Goal: Find specific page/section: Find specific page/section

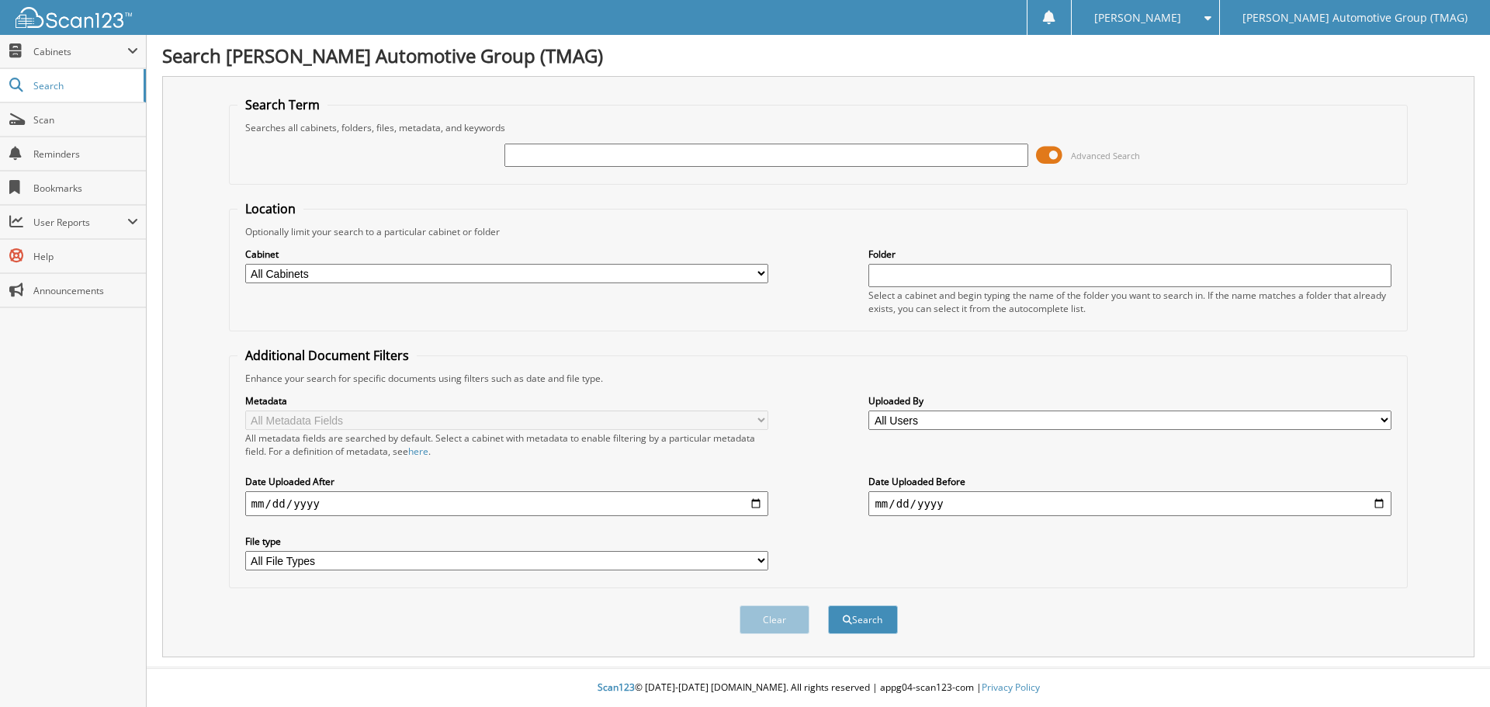
click at [523, 154] on input "text" at bounding box center [765, 155] width 523 height 23
type input "f25753"
click at [828, 605] on button "Search" at bounding box center [863, 619] width 70 height 29
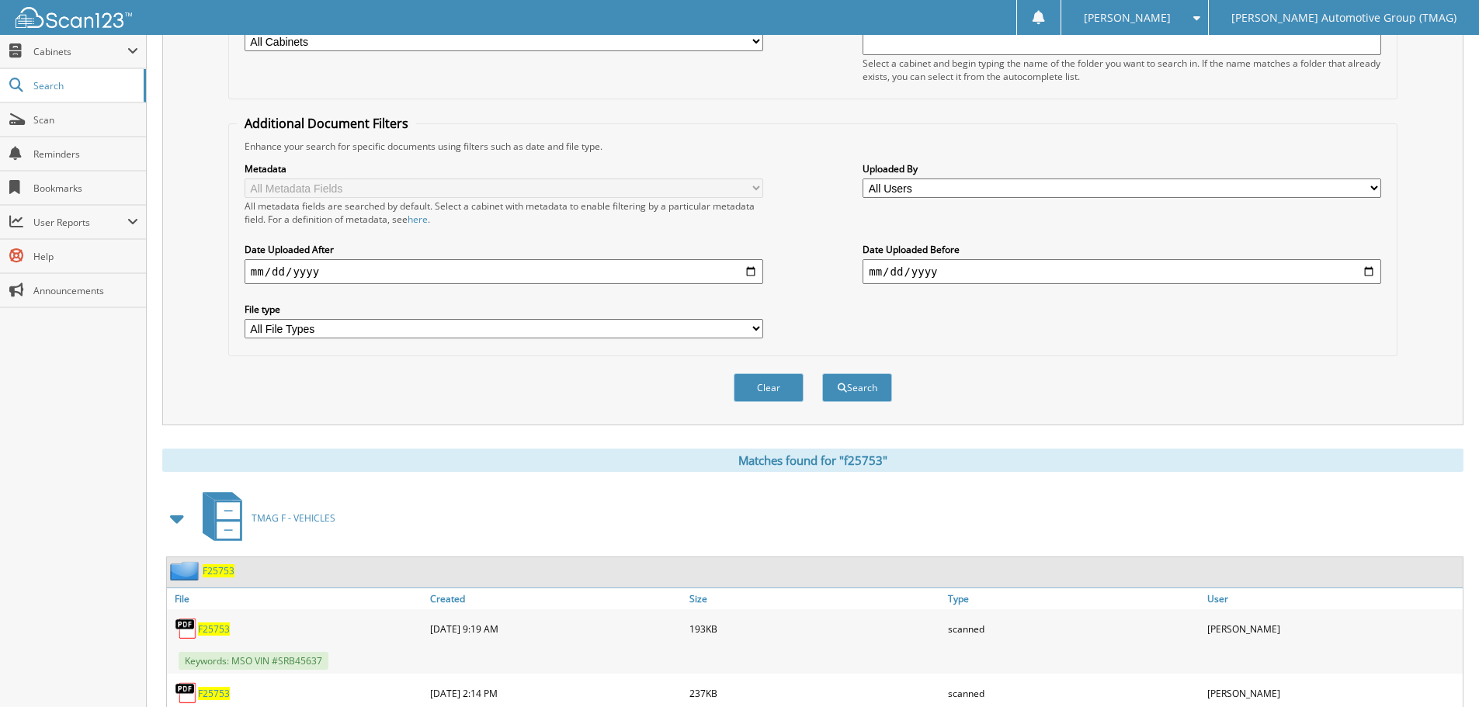
scroll to position [311, 0]
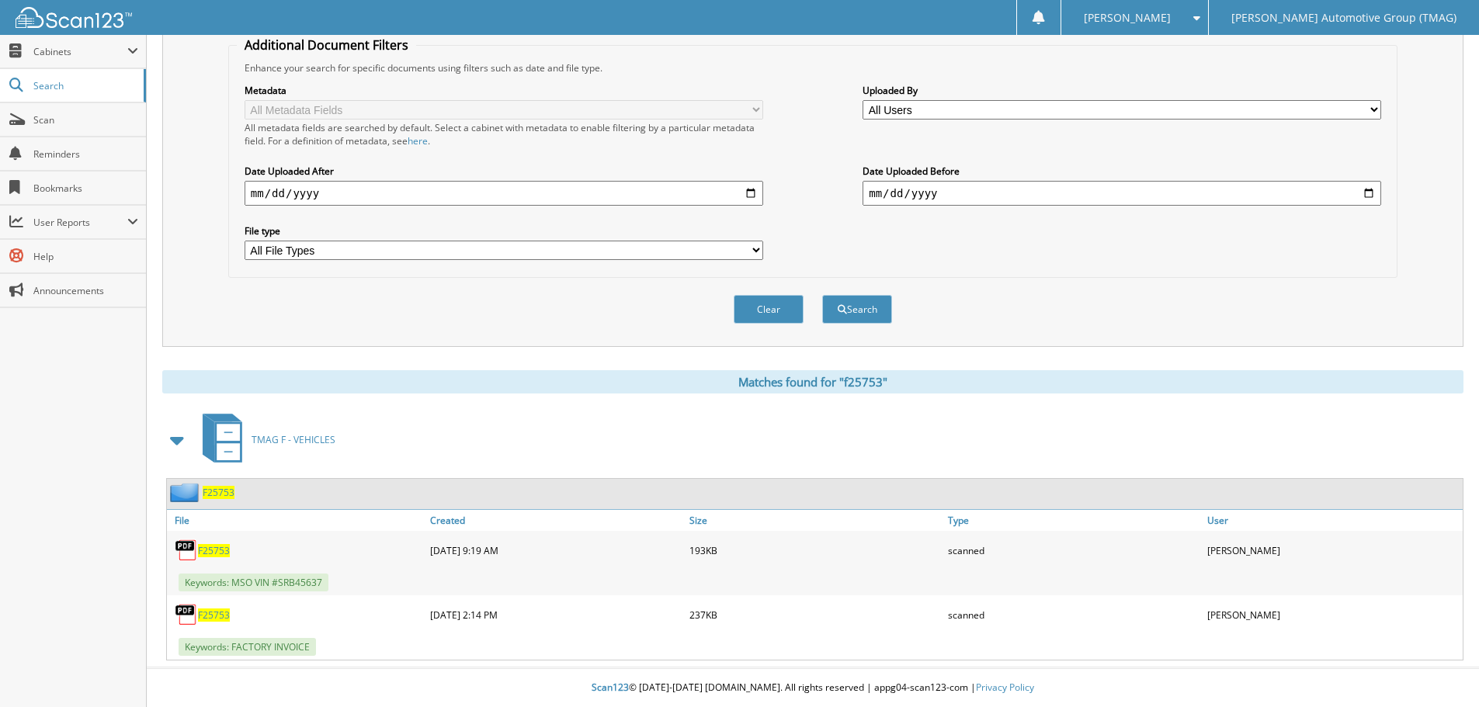
click at [207, 617] on span "F25753" at bounding box center [214, 614] width 32 height 13
click at [185, 616] on img at bounding box center [186, 614] width 23 height 23
click at [218, 490] on span "F25753" at bounding box center [219, 492] width 32 height 13
